Goal: Task Accomplishment & Management: Complete application form

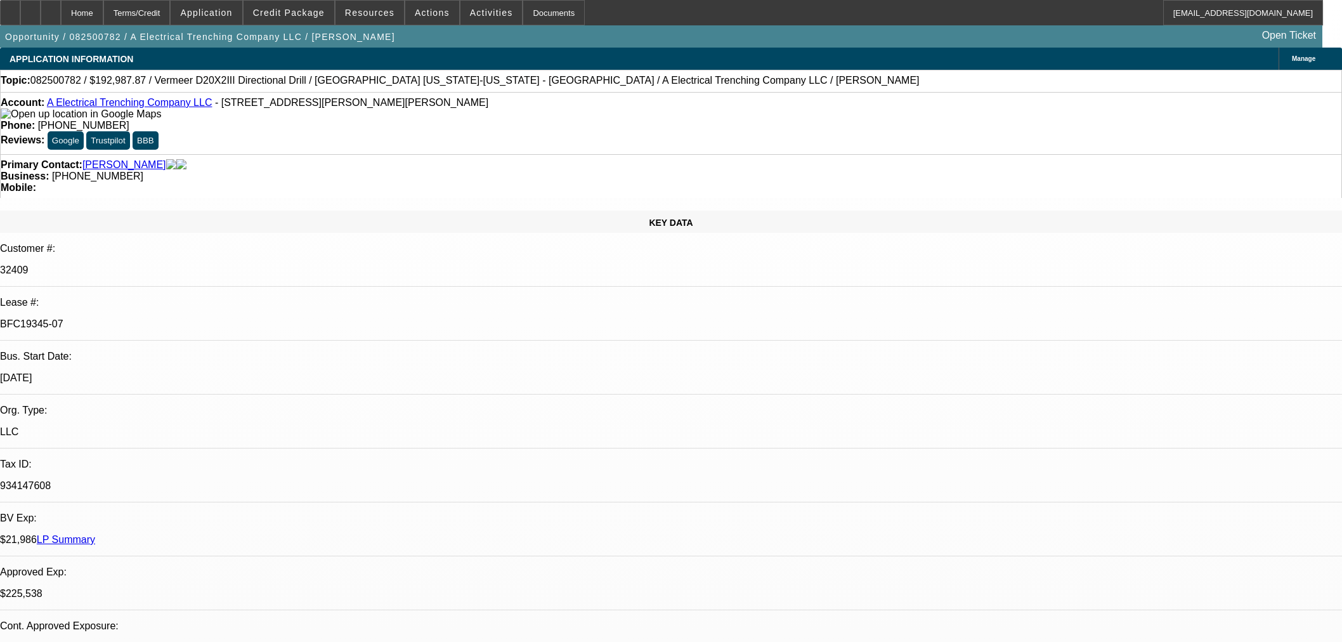
select select "0"
select select "3"
select select "0"
select select "6"
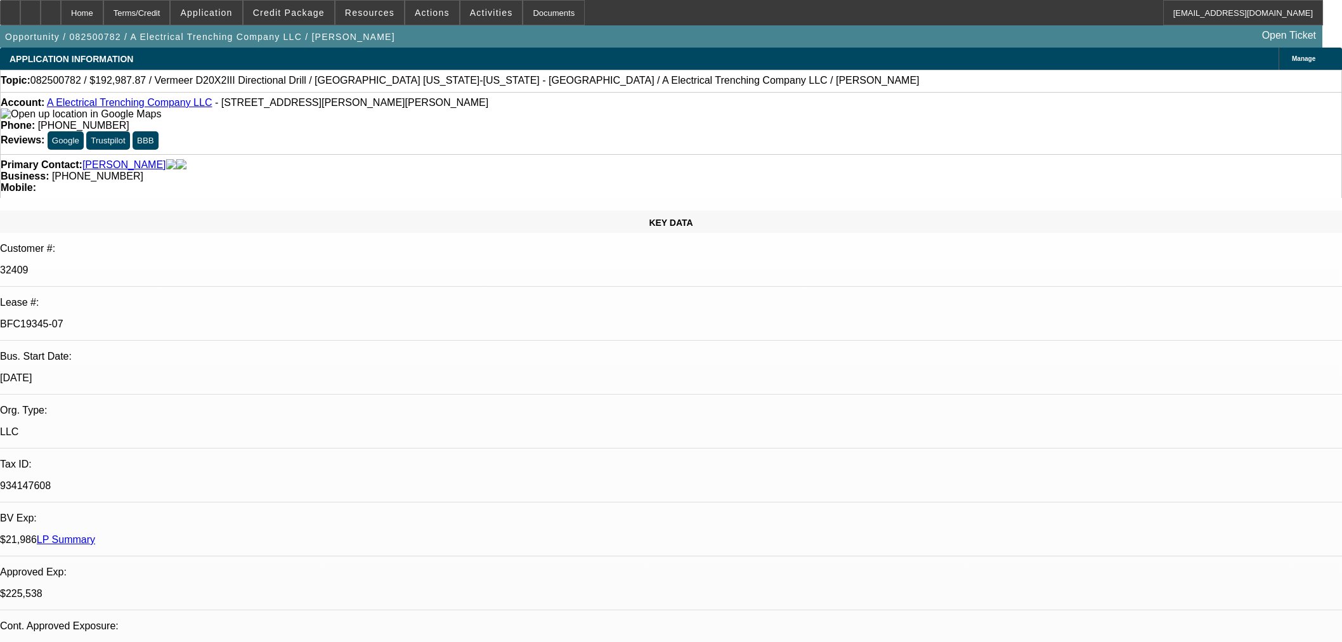
select select "0"
select select "3"
select select "0"
select select "6"
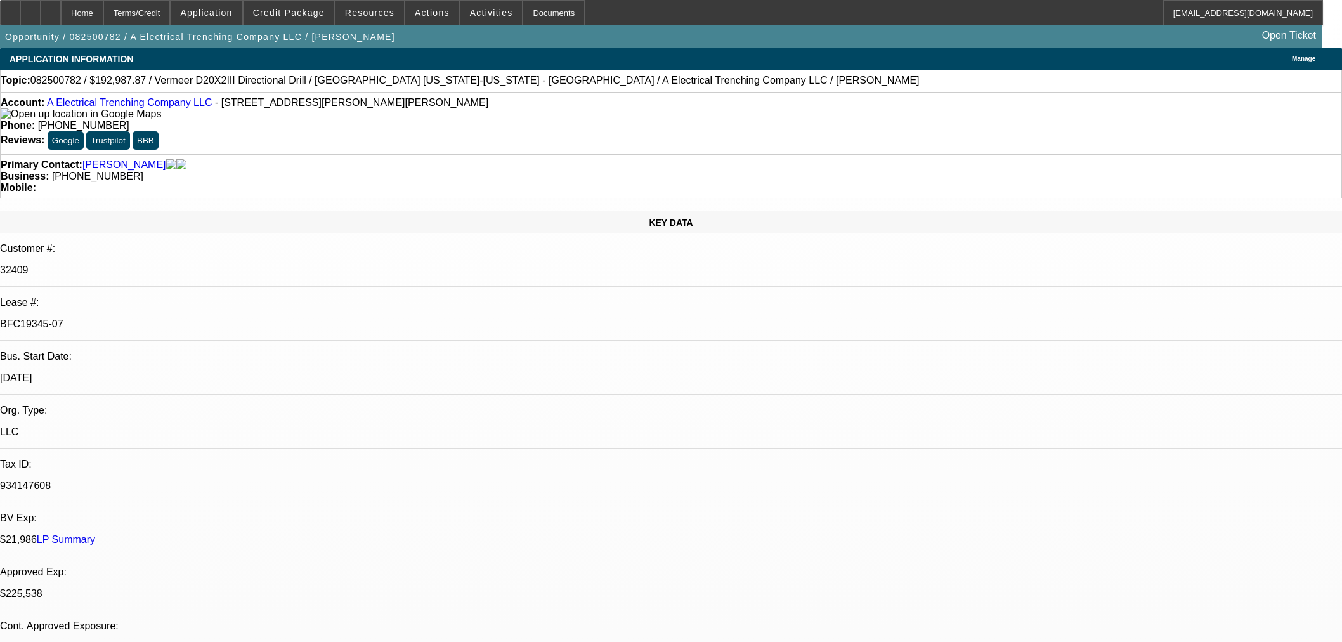
select select "0"
select select "3"
select select "0"
select select "6"
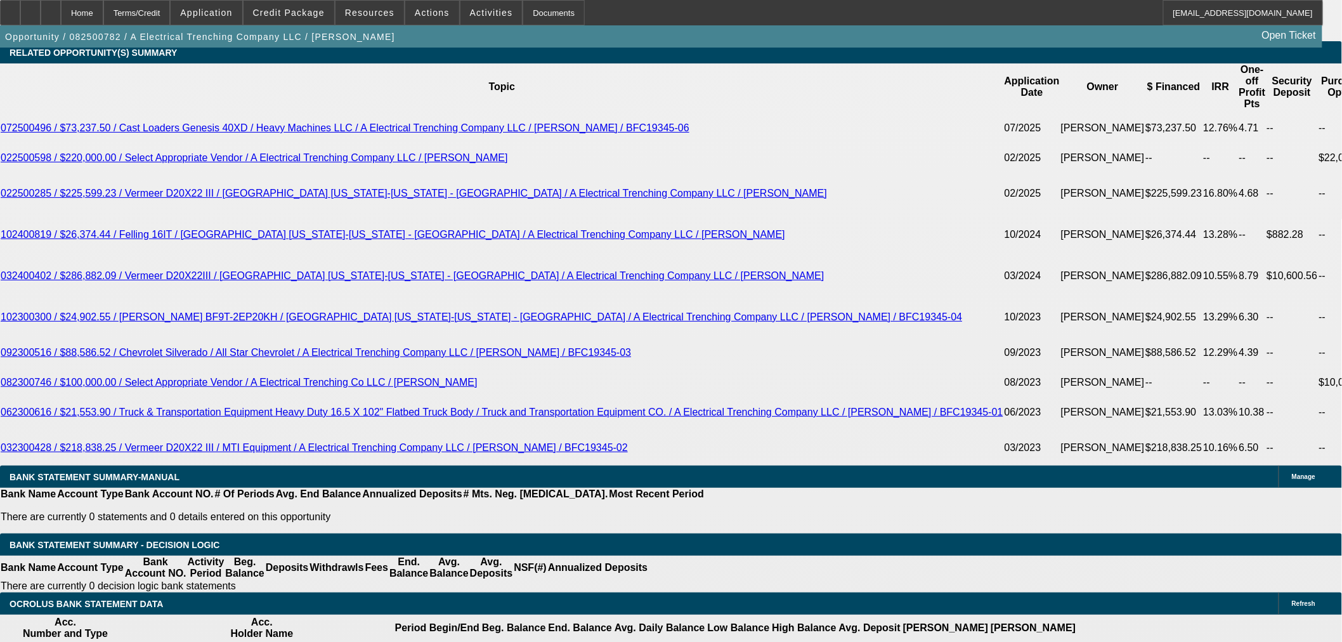
scroll to position [2325, 0]
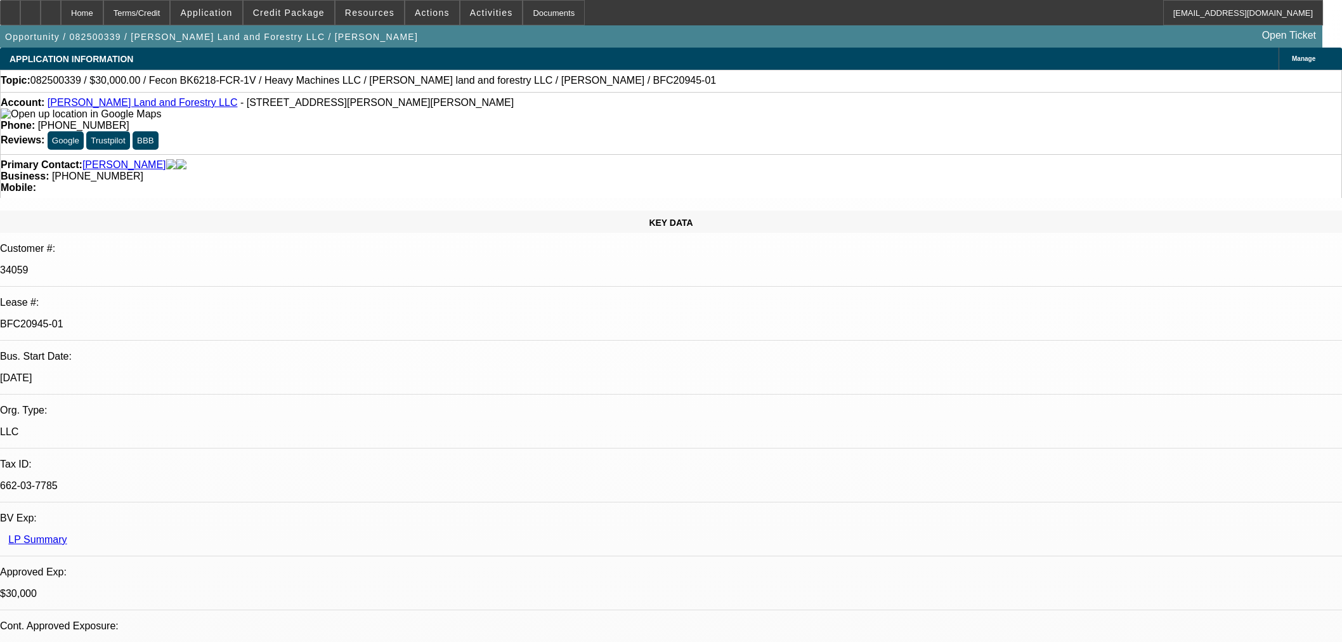
select select "0"
select select "2"
select select "0"
select select "6"
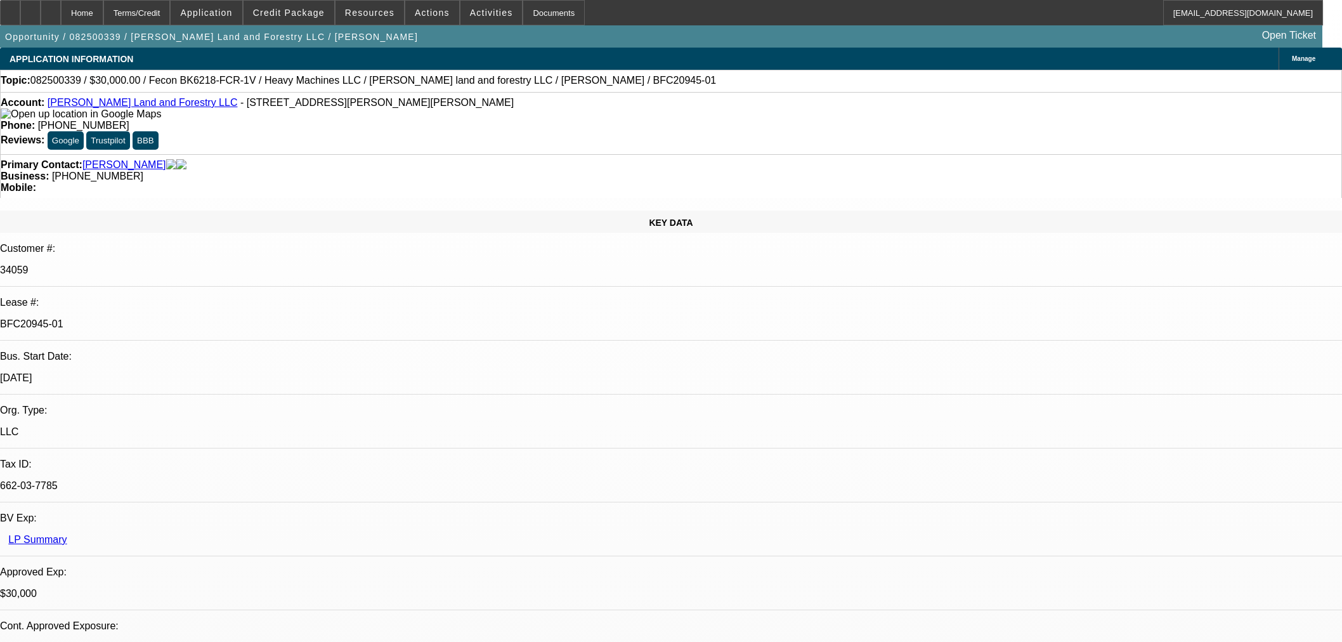
select select "0"
select select "2"
select select "0"
select select "6"
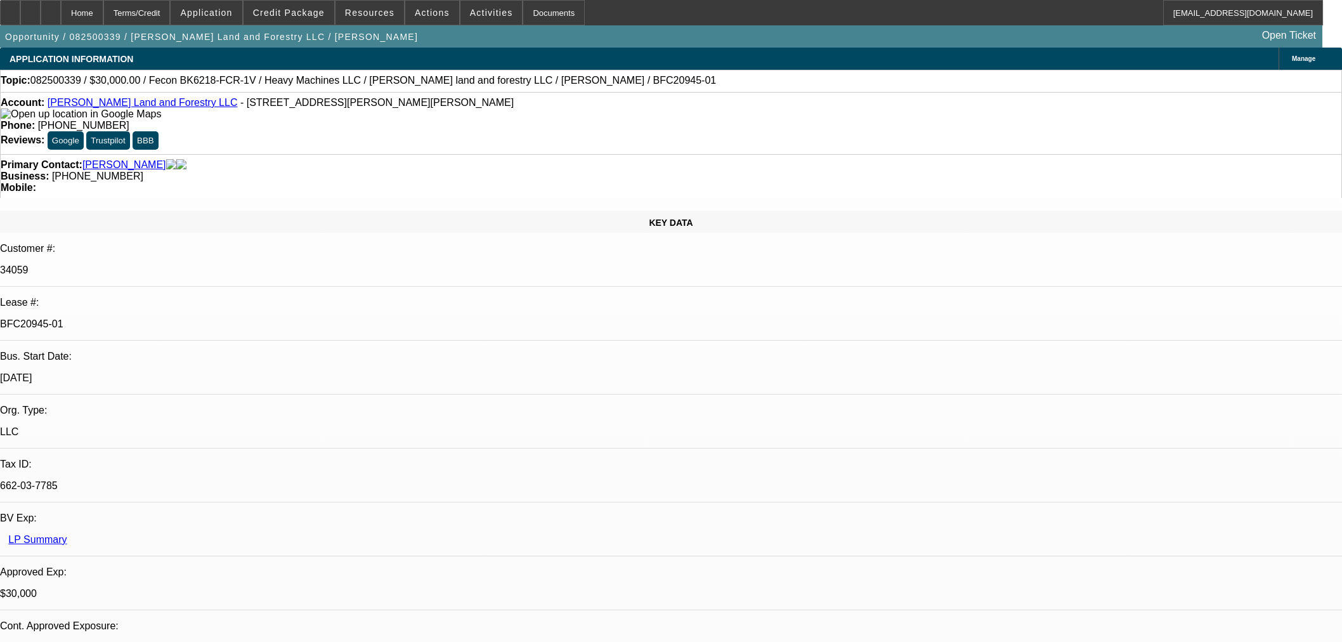
select select "0.2"
select select "2"
select select "0"
select select "6"
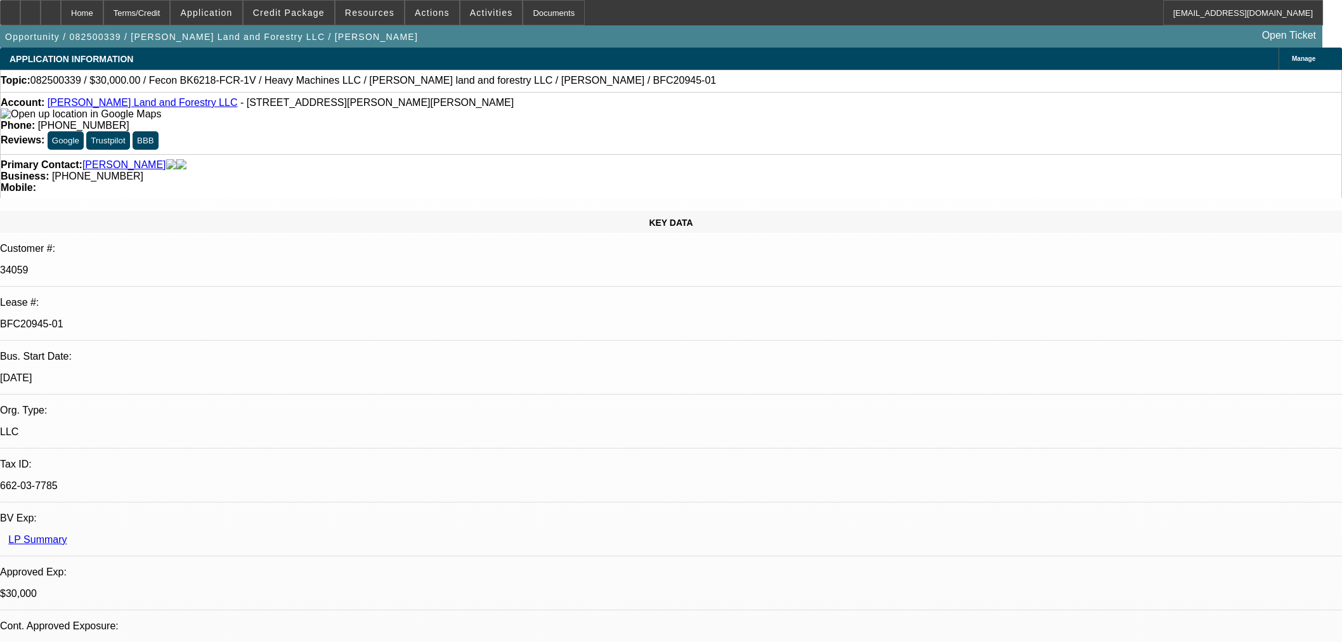
select select "0"
select select "19"
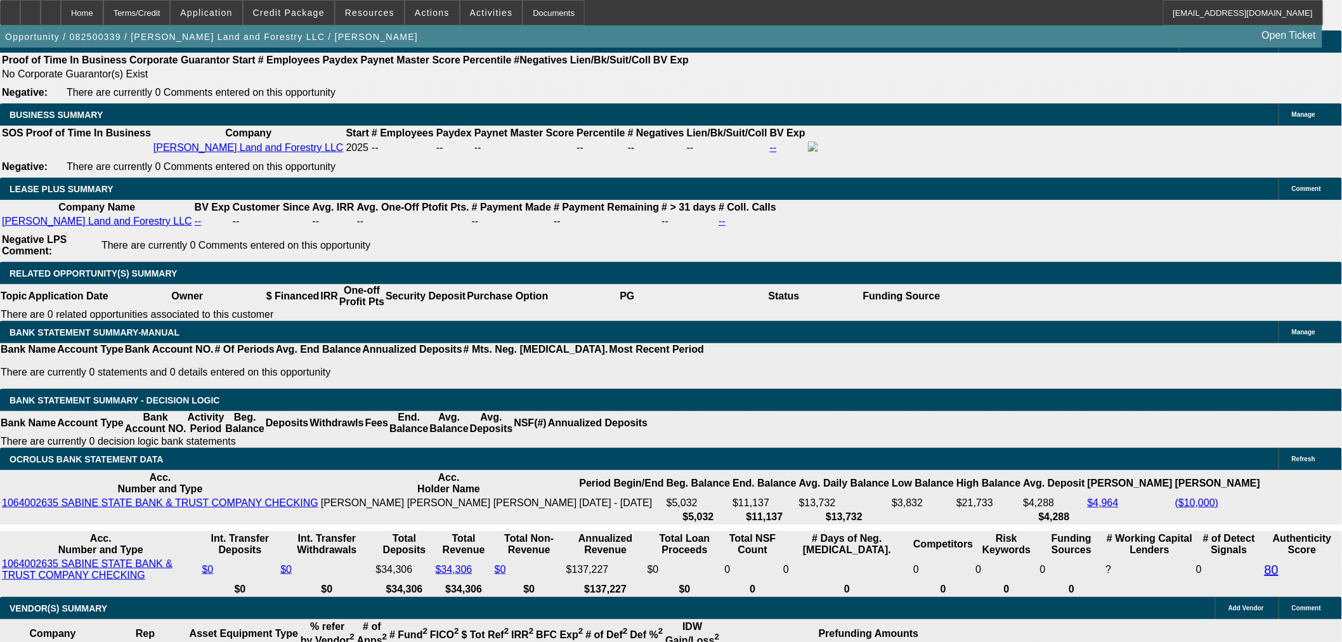
scroll to position [81, 0]
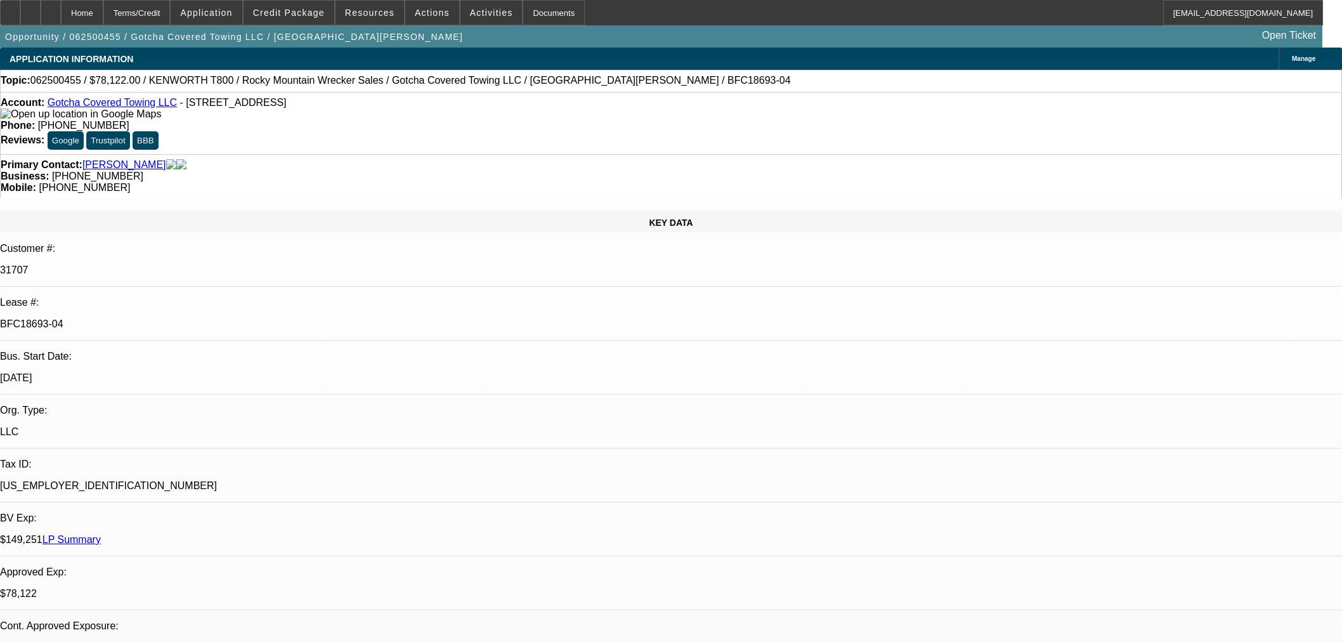
select select "0"
select select "3"
select select "0.1"
select select "4"
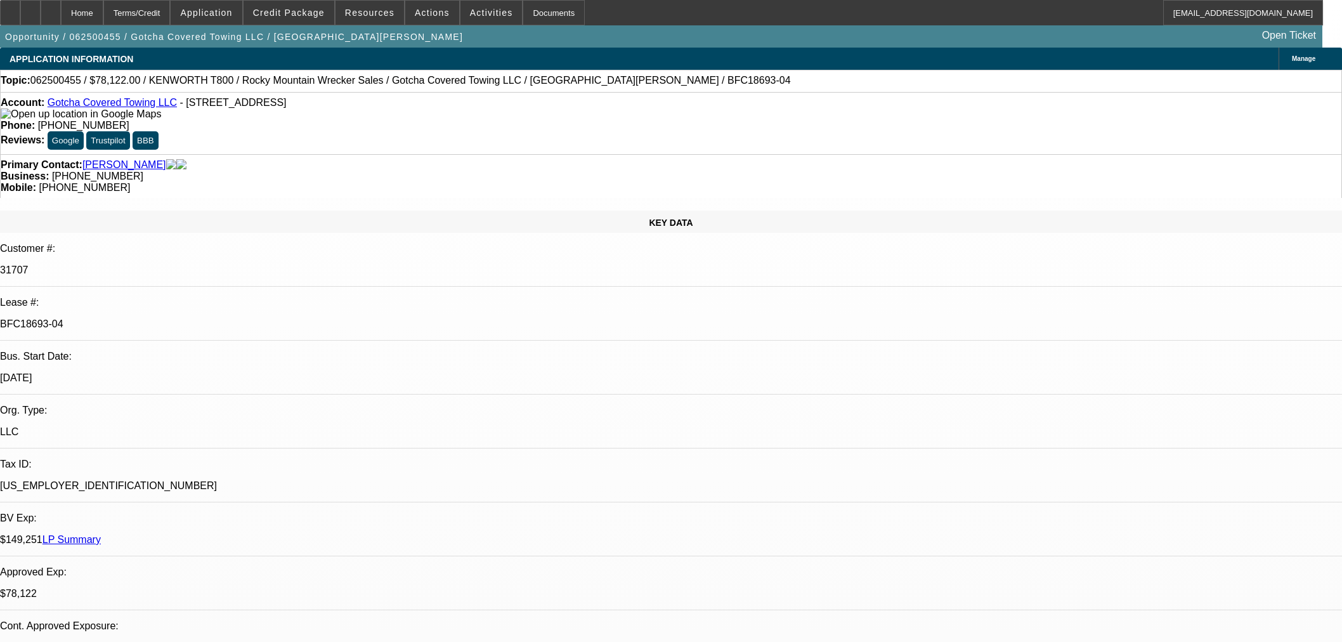
select select "0"
select select "3"
select select "0.1"
select select "4"
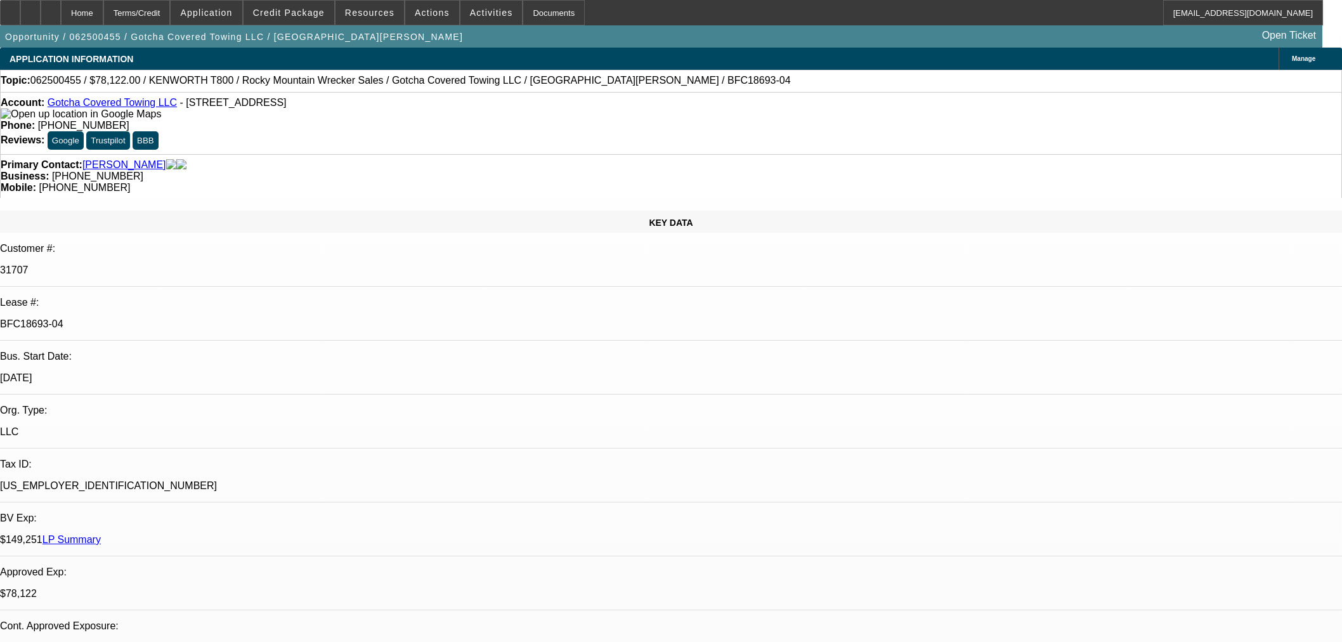
select select "0"
select select "3"
select select "0.1"
select select "4"
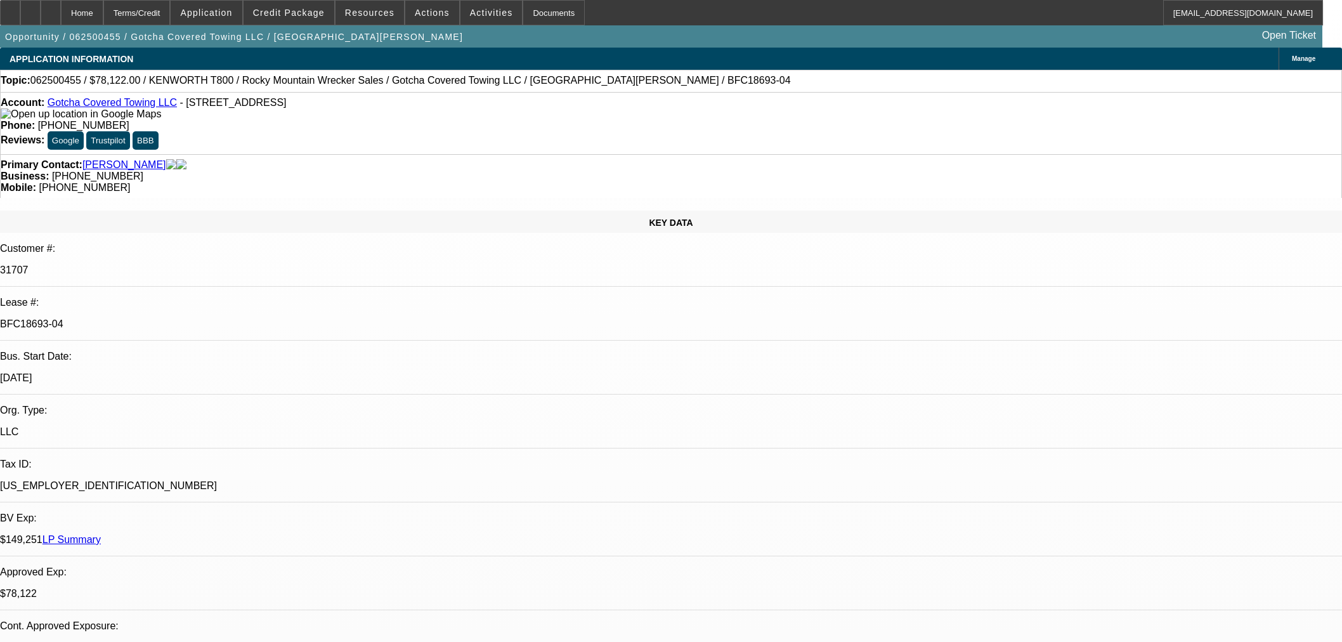
select select "0"
select select "2"
select select "0.1"
select select "4"
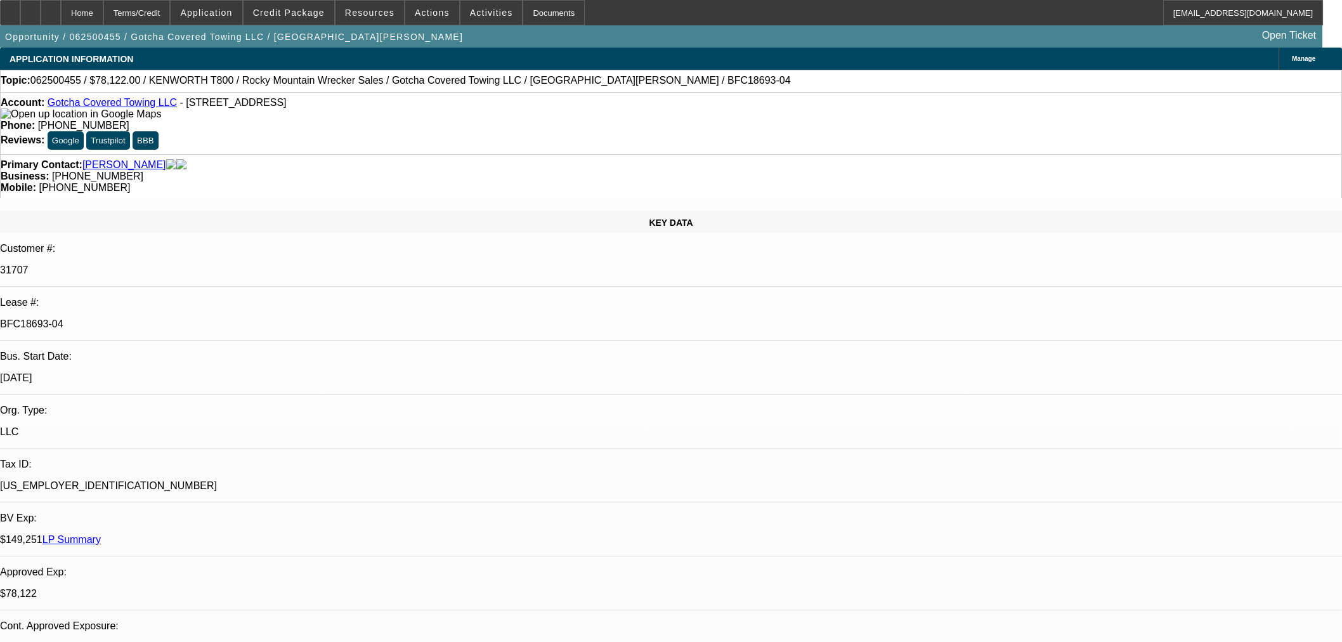
scroll to position [2466, 0]
